Goal: Transaction & Acquisition: Purchase product/service

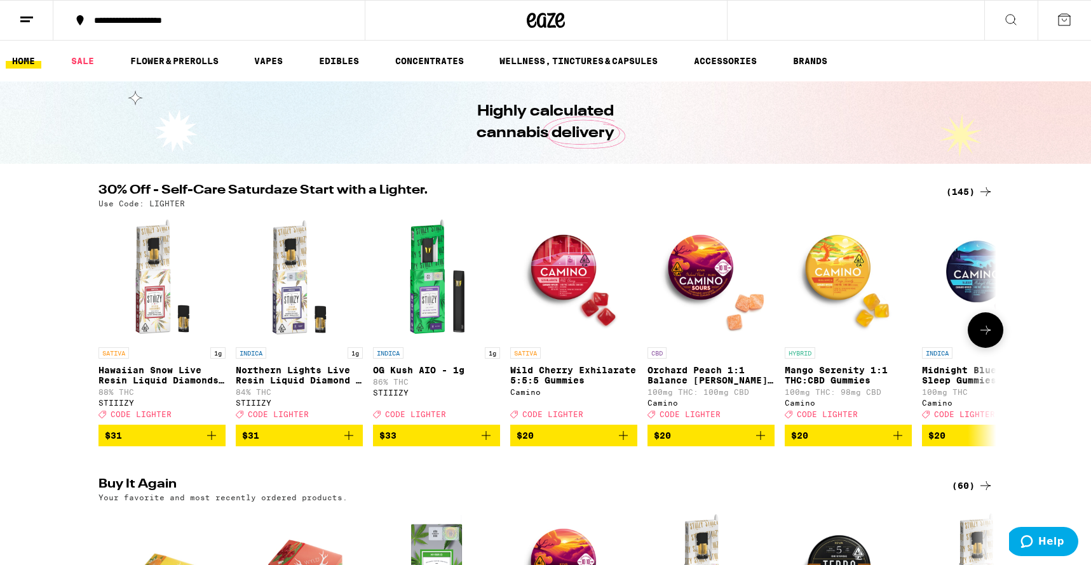
click at [980, 338] on icon at bounding box center [985, 330] width 15 height 15
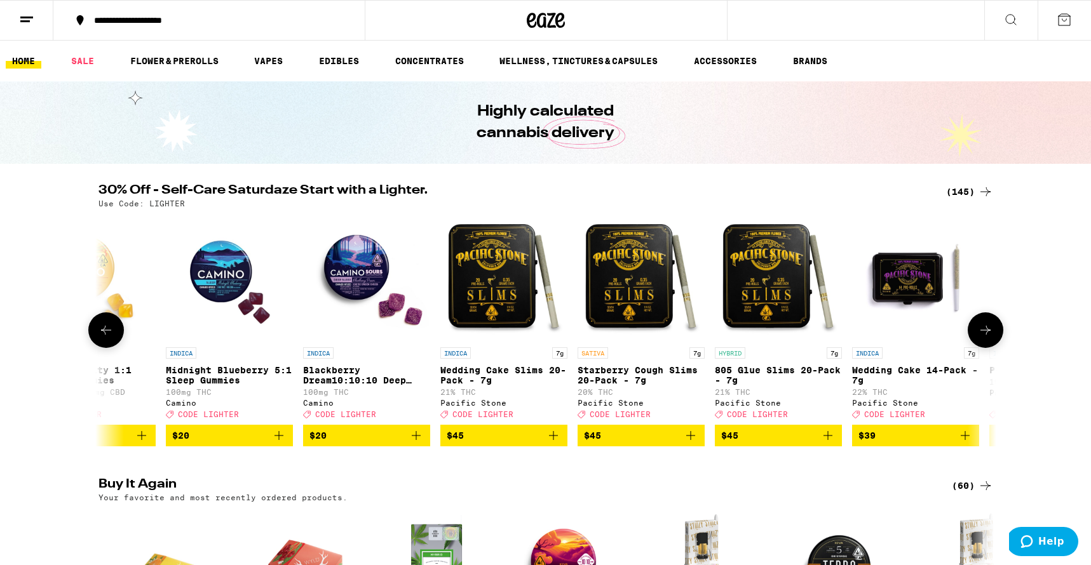
click at [980, 338] on icon at bounding box center [985, 330] width 15 height 15
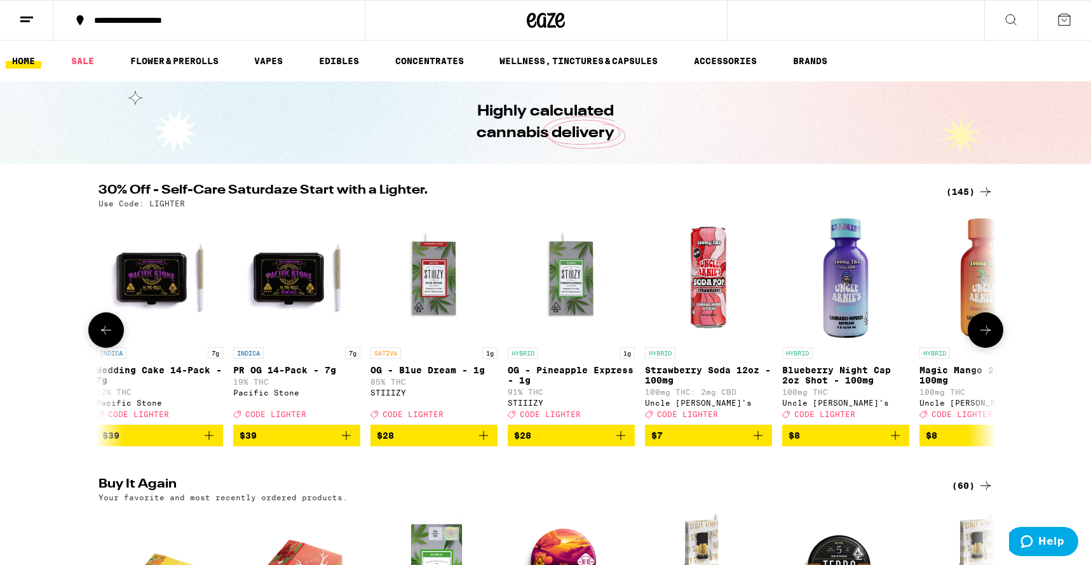
click at [980, 338] on icon at bounding box center [985, 330] width 15 height 15
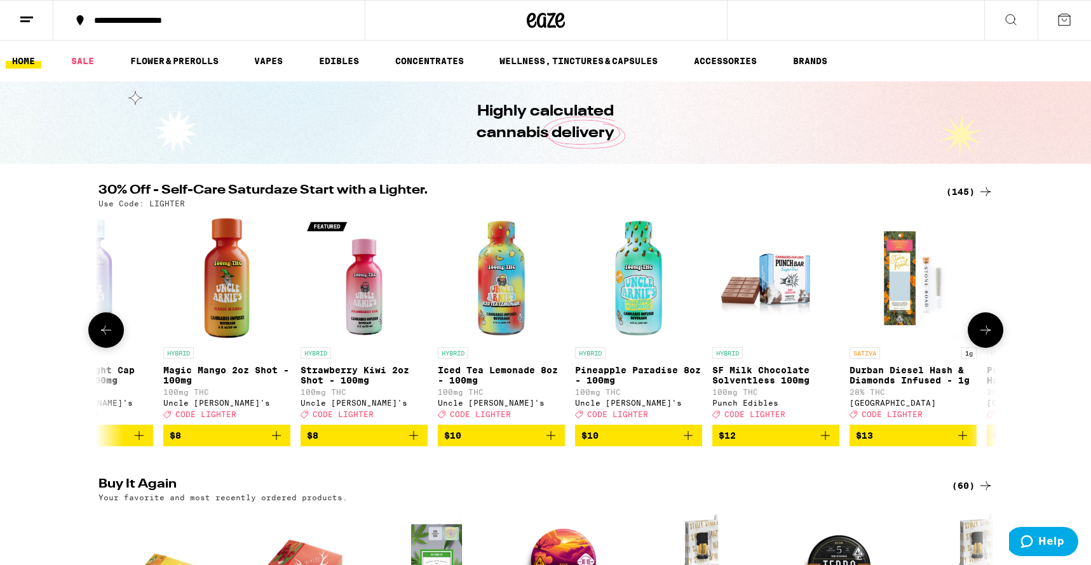
click at [980, 338] on icon at bounding box center [985, 330] width 15 height 15
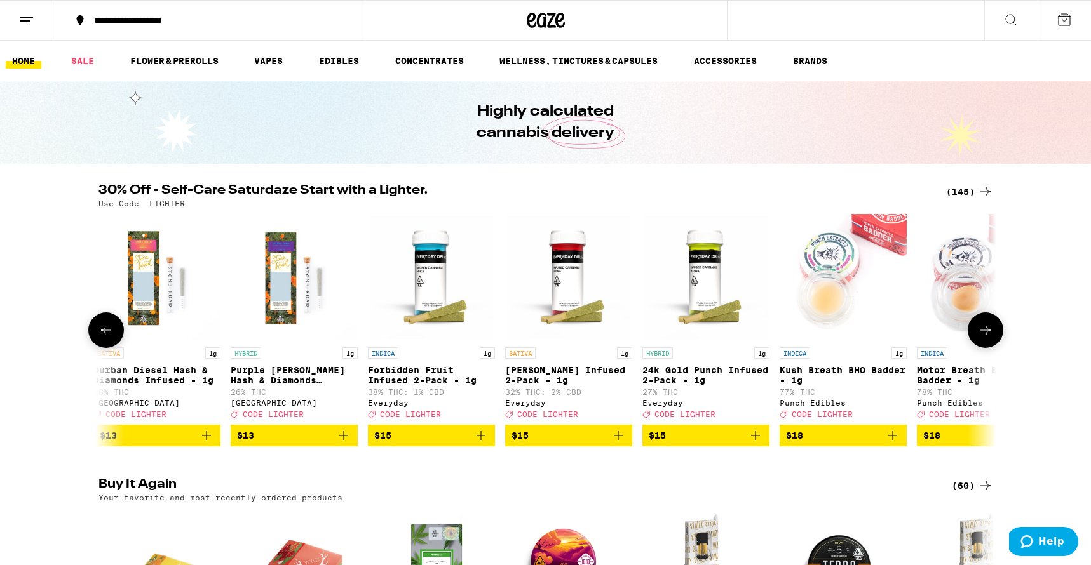
click at [980, 338] on icon at bounding box center [985, 330] width 15 height 15
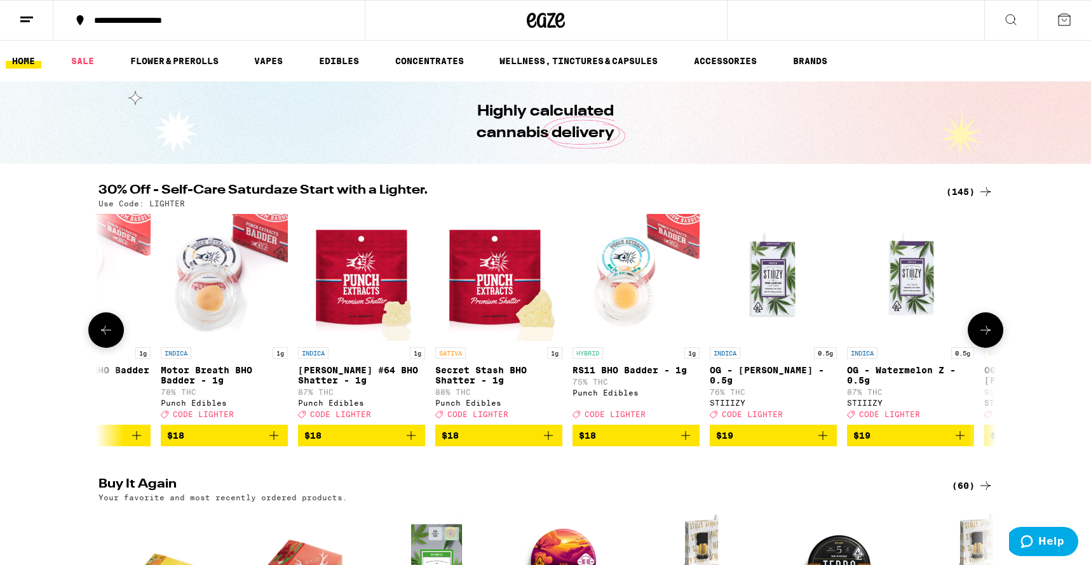
click at [980, 338] on icon at bounding box center [985, 330] width 15 height 15
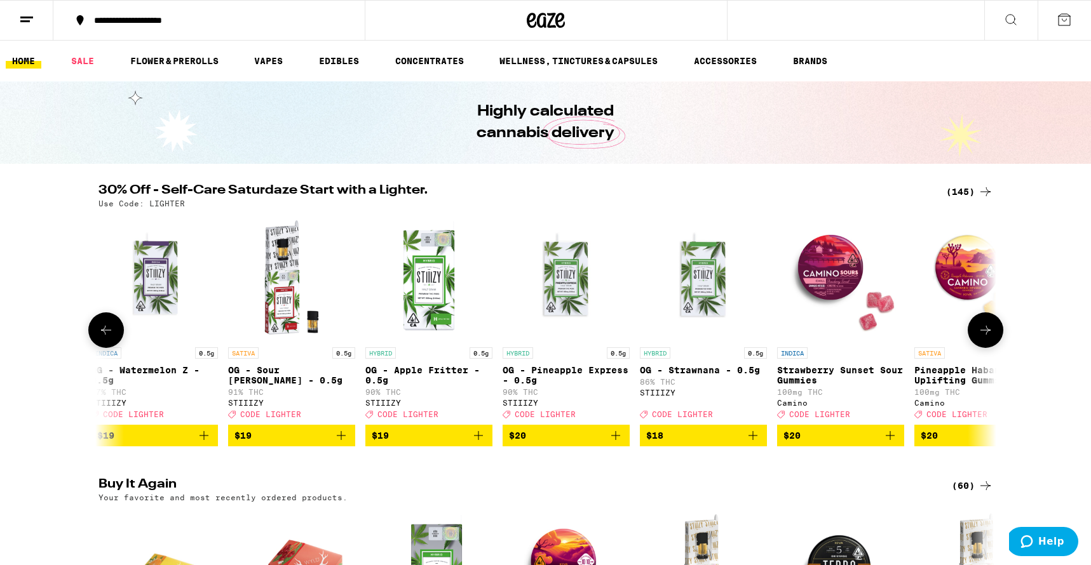
click at [980, 338] on icon at bounding box center [985, 330] width 15 height 15
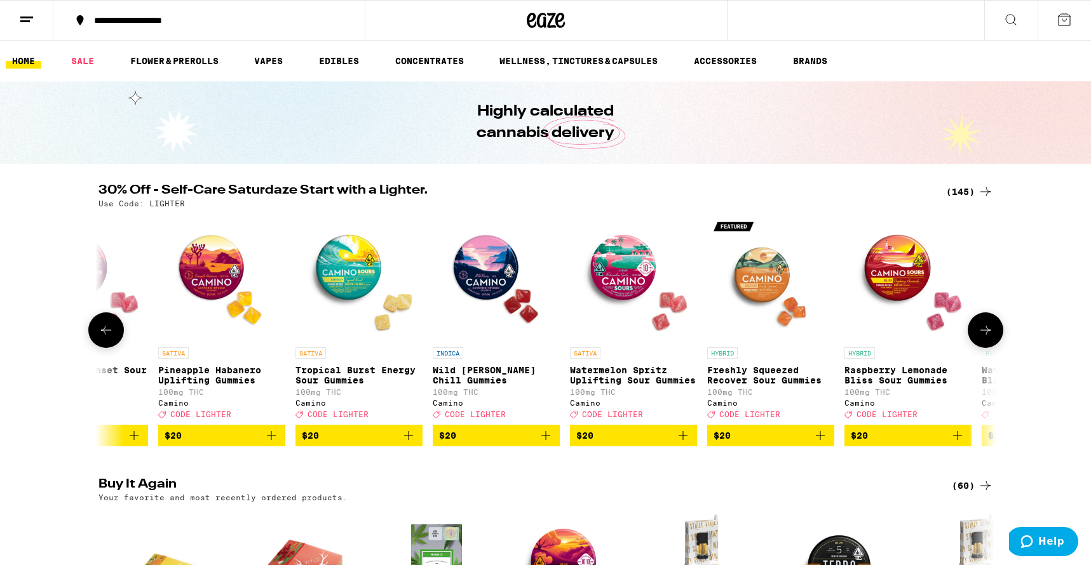
click at [982, 335] on icon at bounding box center [985, 330] width 15 height 15
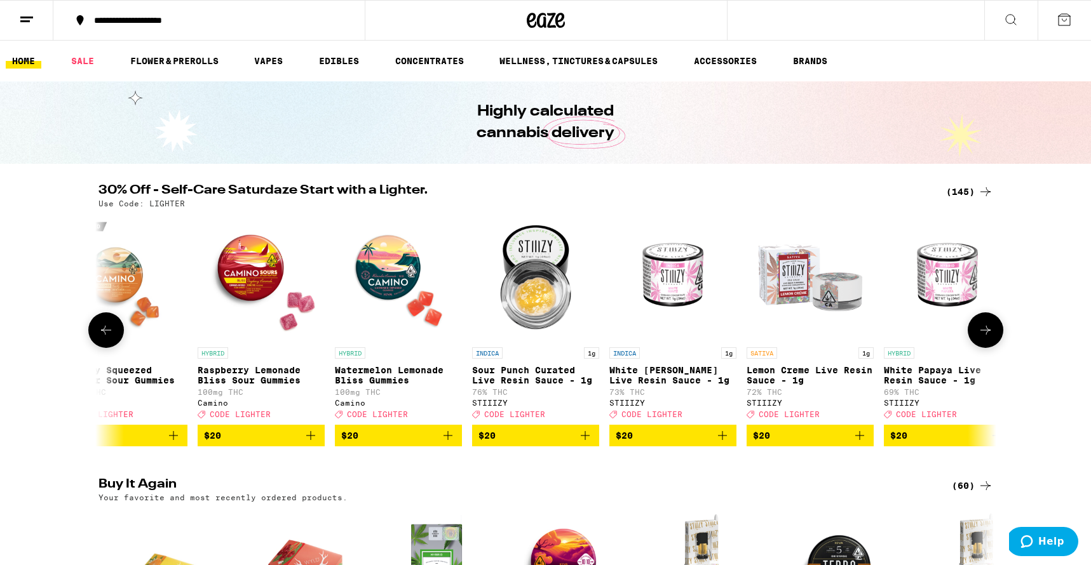
scroll to position [0, 6048]
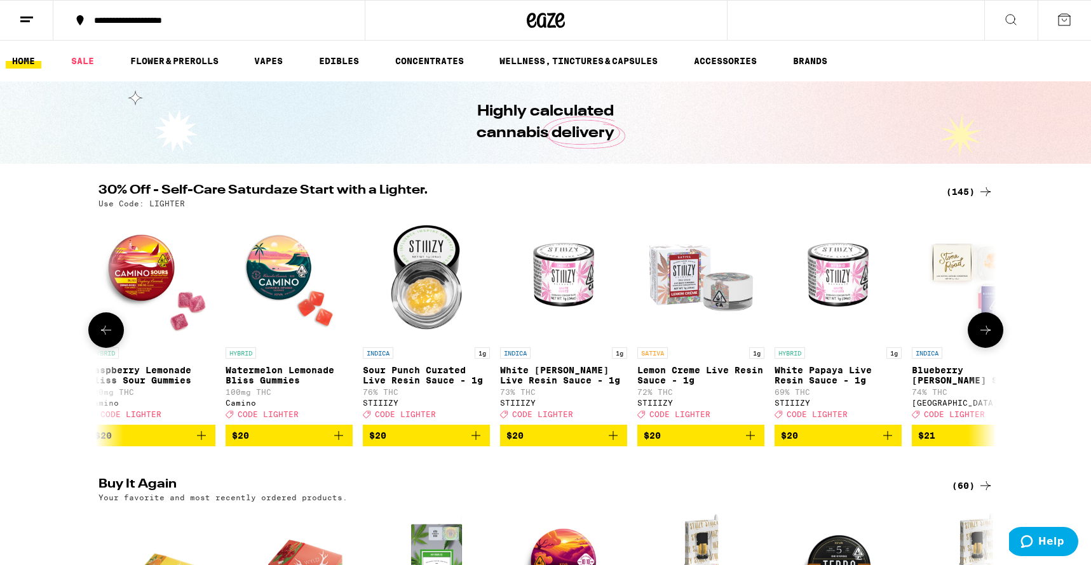
click at [982, 335] on icon at bounding box center [985, 330] width 15 height 15
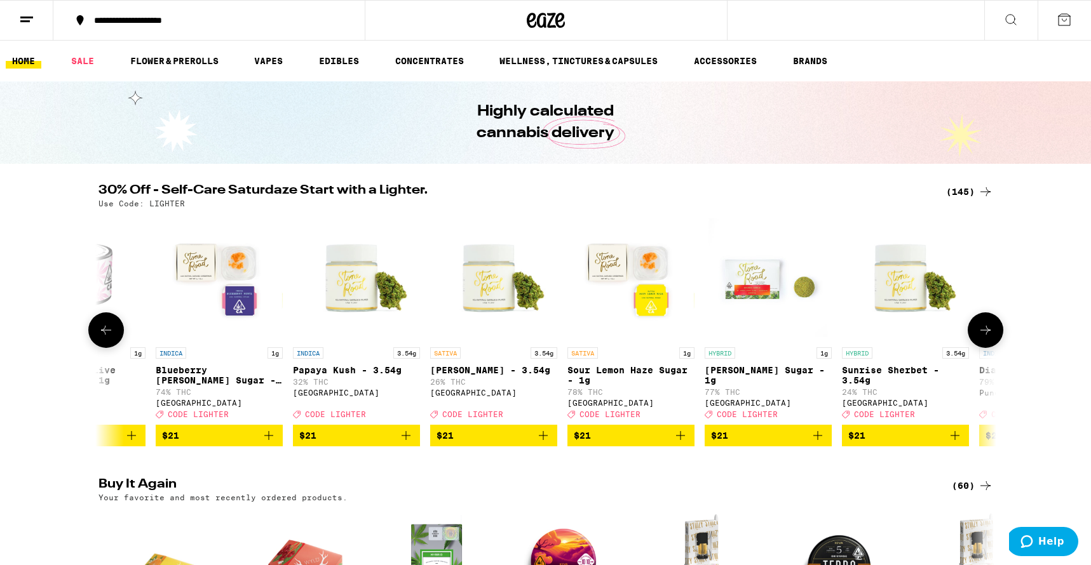
click at [982, 335] on icon at bounding box center [985, 330] width 15 height 15
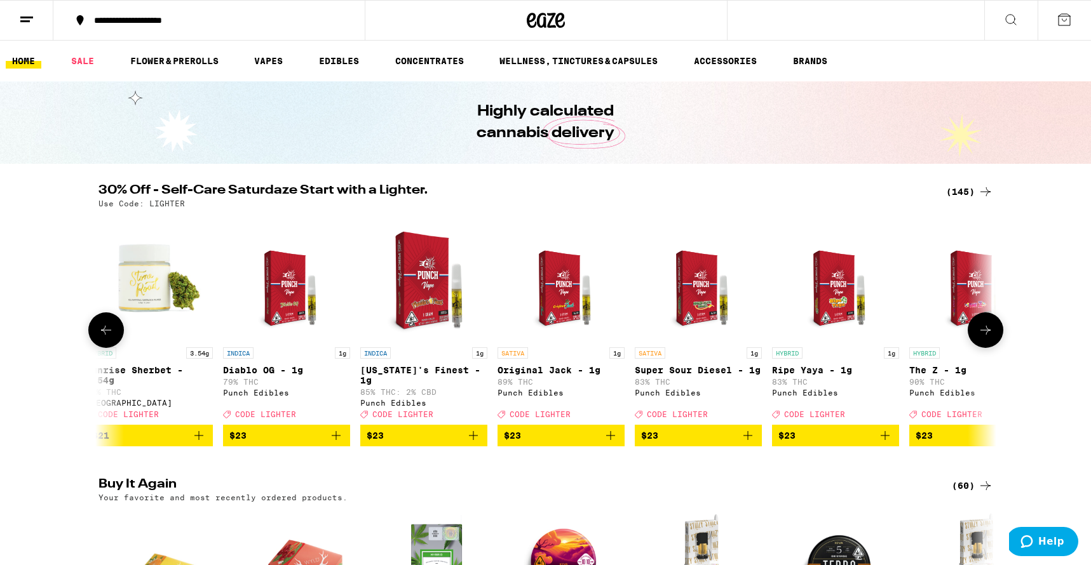
click at [982, 335] on icon at bounding box center [985, 330] width 15 height 15
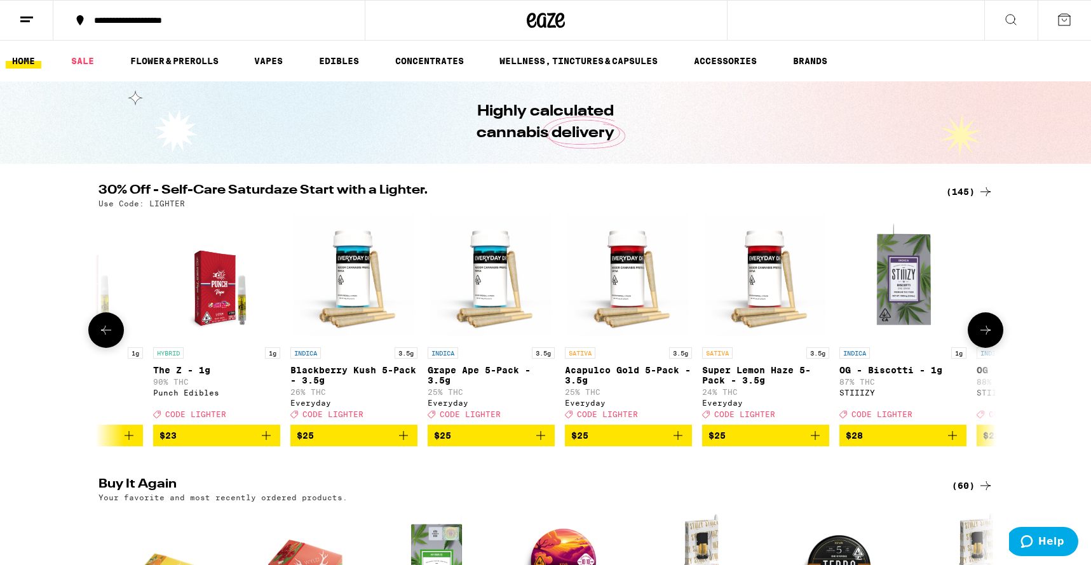
click at [982, 335] on icon at bounding box center [985, 330] width 15 height 15
